Goal: Navigation & Orientation: Find specific page/section

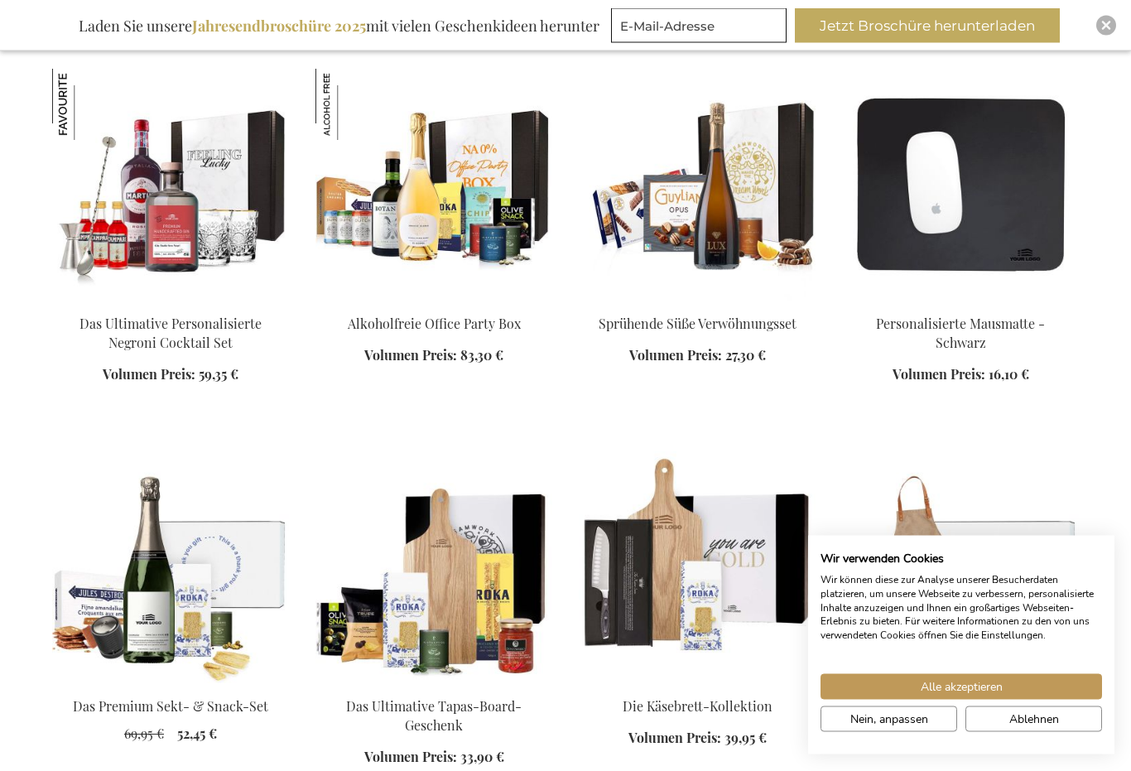
scroll to position [1701, 0]
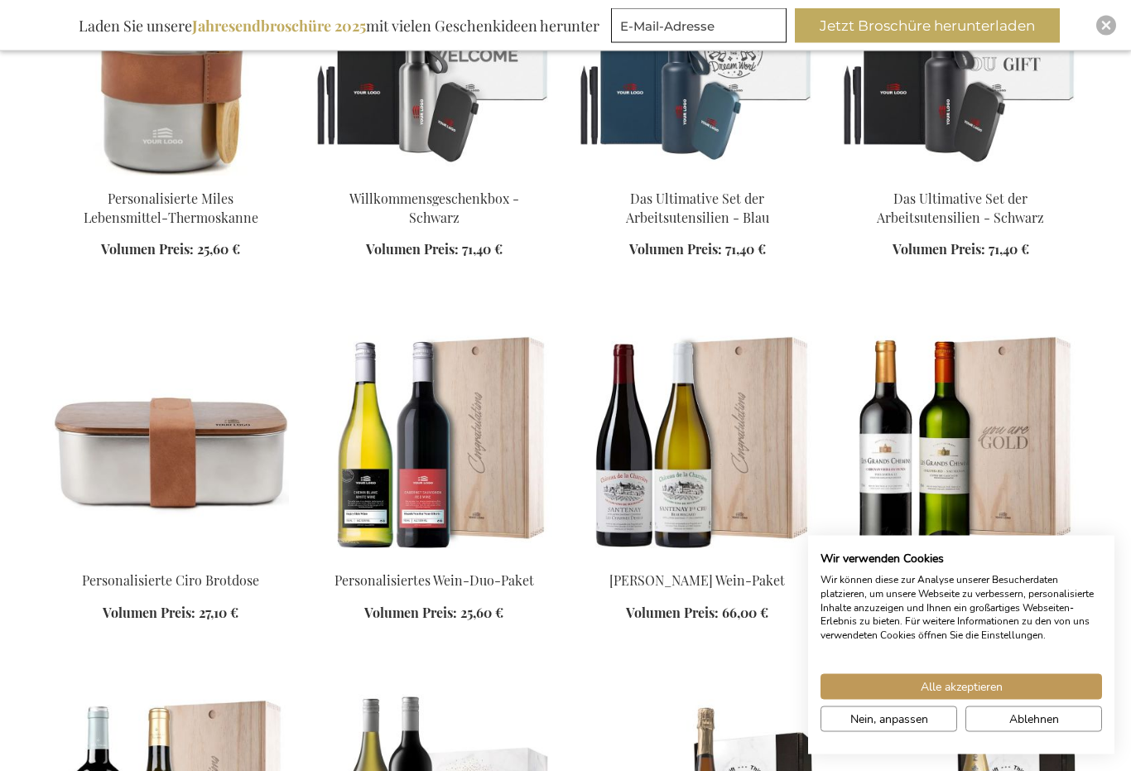
scroll to position [4482, 0]
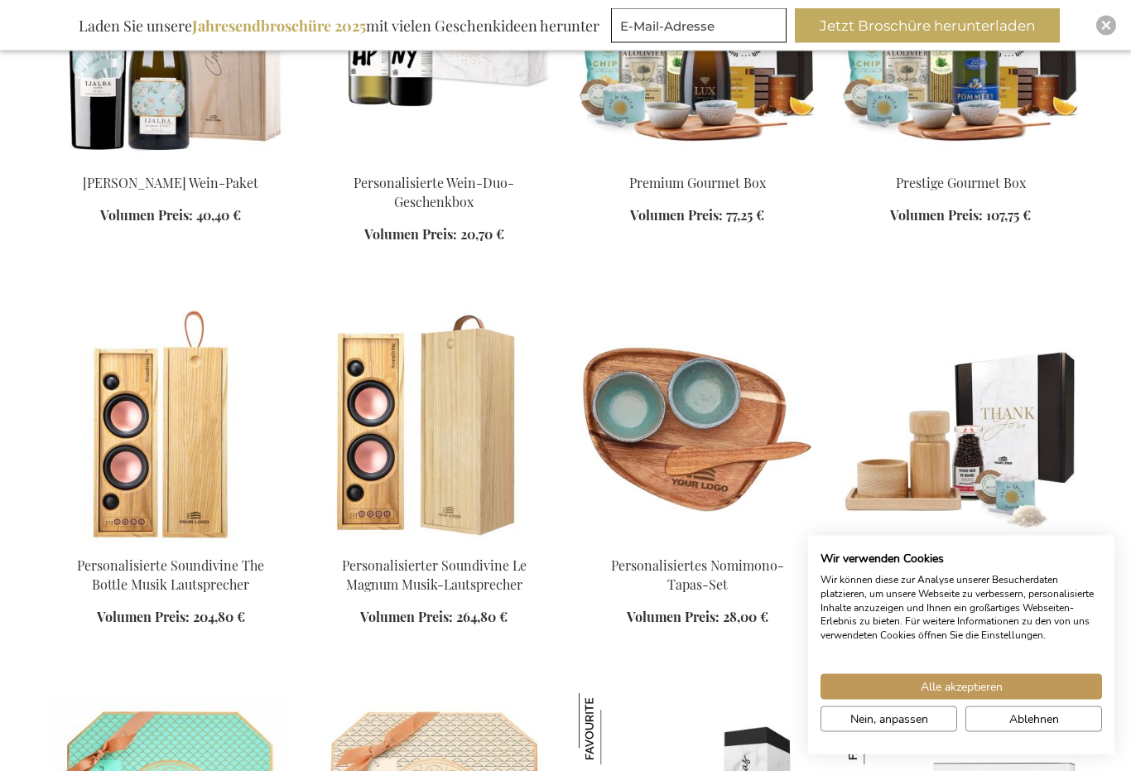
scroll to position [5243, 0]
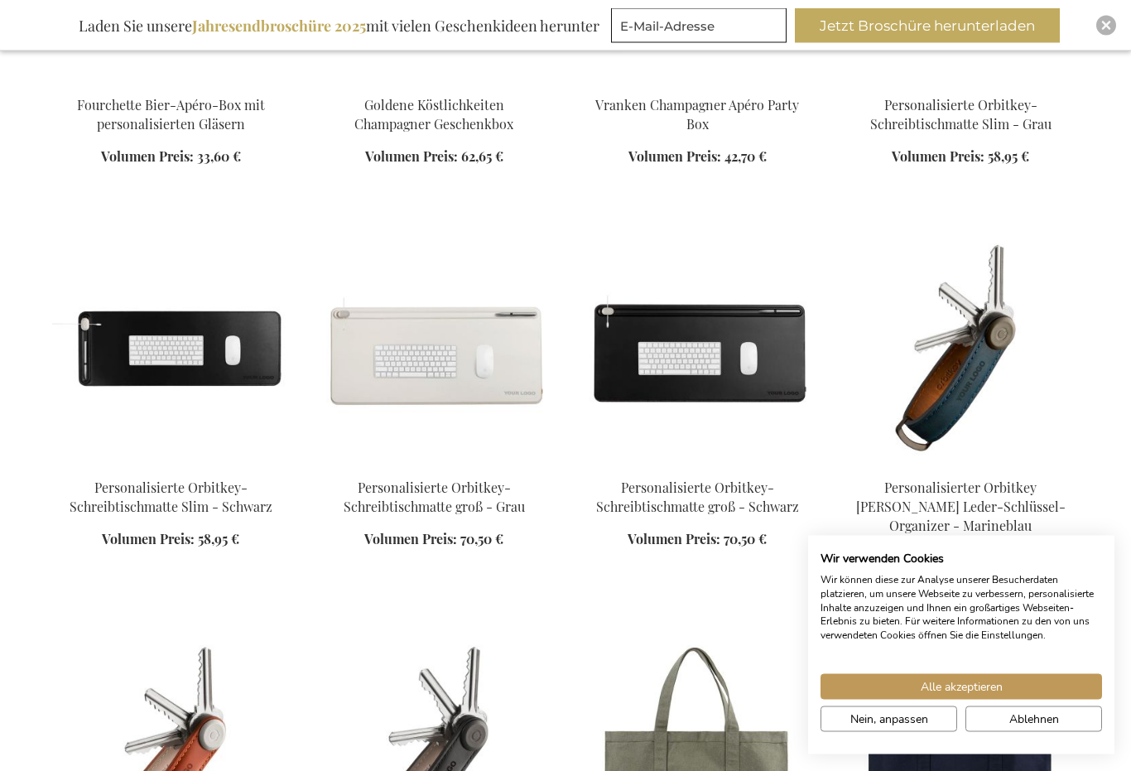
scroll to position [7231, 0]
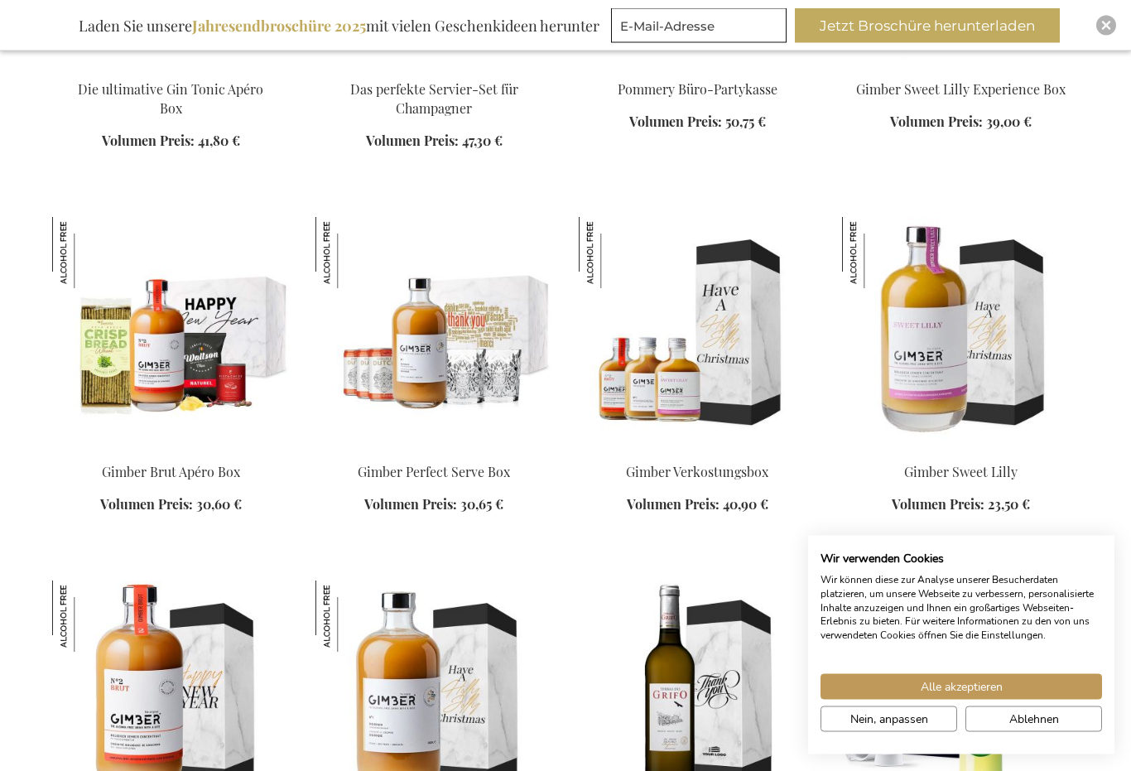
scroll to position [12274, 0]
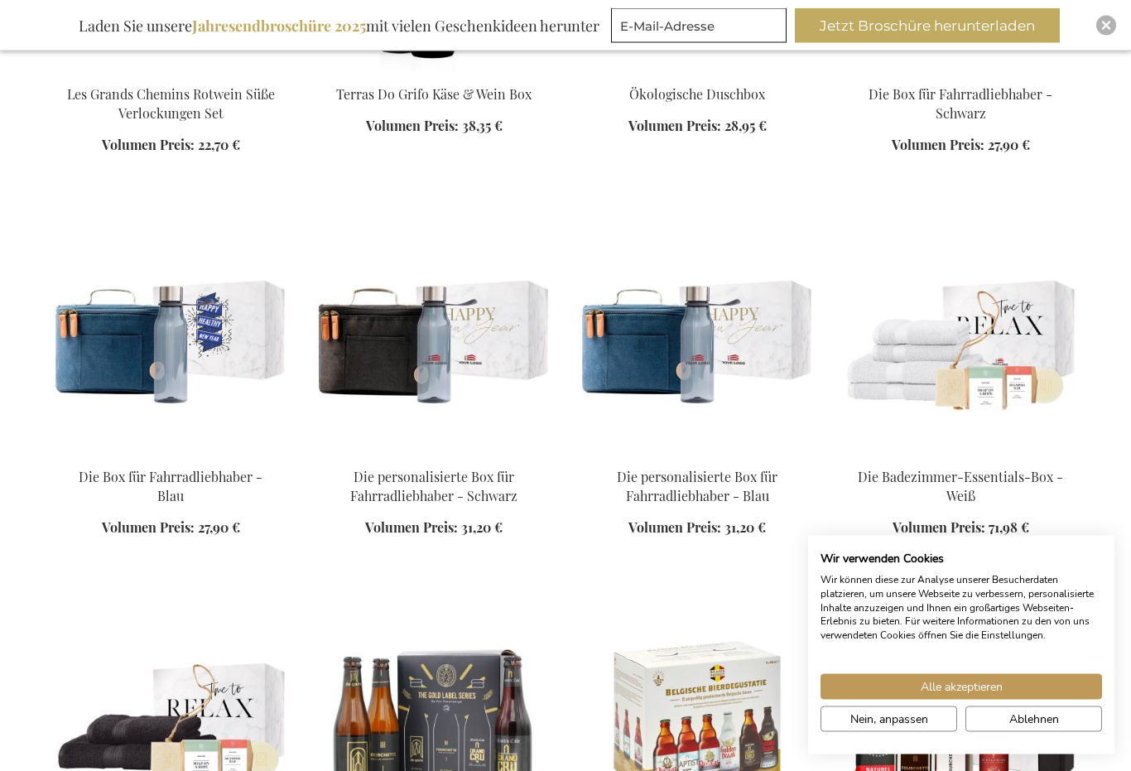
scroll to position [10664, 0]
